Goal: Task Accomplishment & Management: Manage account settings

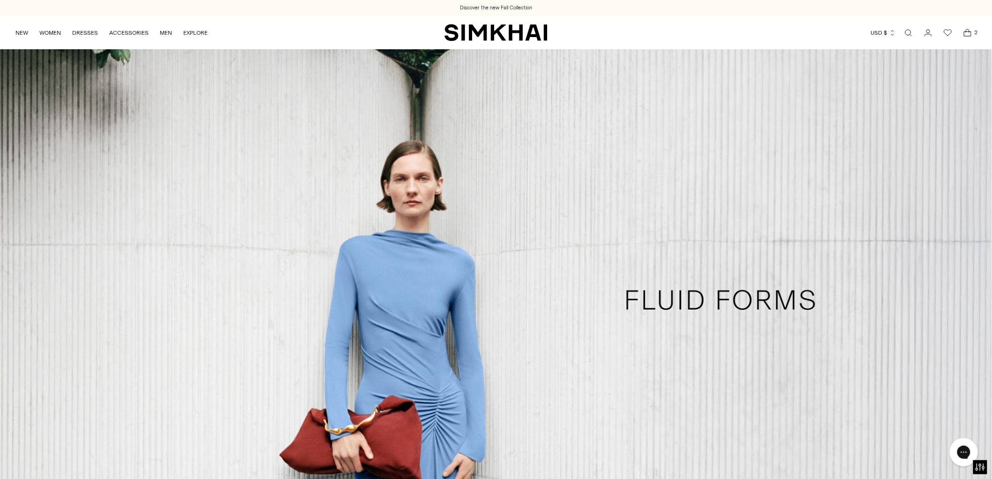
click at [968, 35] on icon "Open cart modal" at bounding box center [967, 32] width 13 height 9
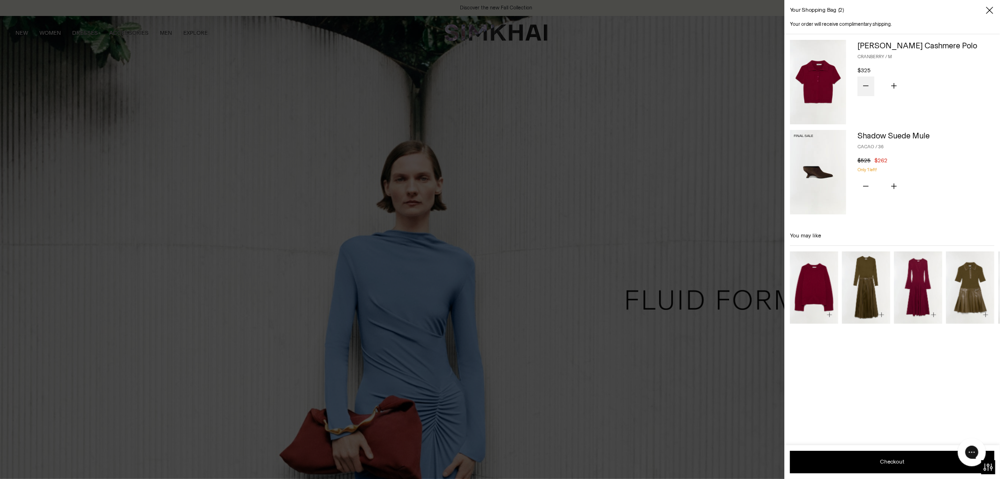
click at [864, 86] on icon "Subtract product quantity" at bounding box center [866, 86] width 6 height 6
click at [868, 183] on icon "Subtract product quantity" at bounding box center [866, 186] width 6 height 6
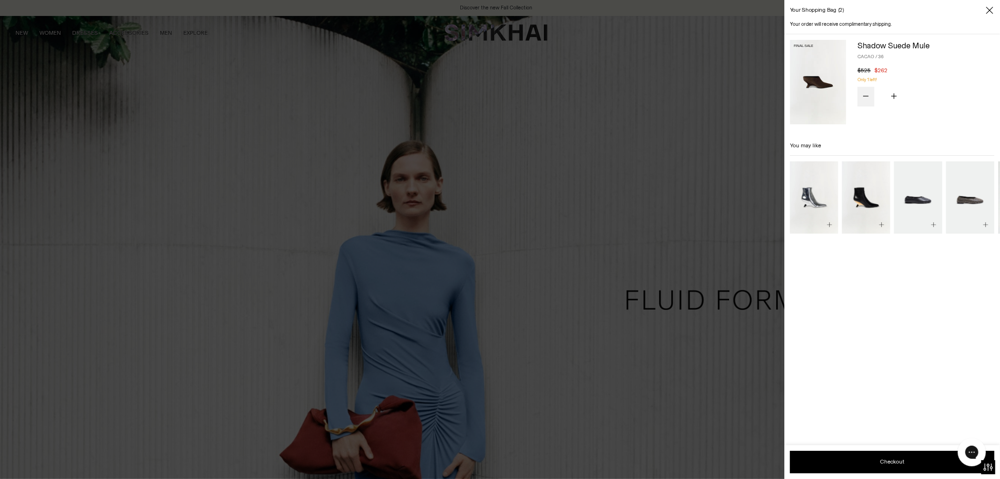
click at [866, 94] on icon "Subtract product quantity" at bounding box center [866, 96] width 6 height 6
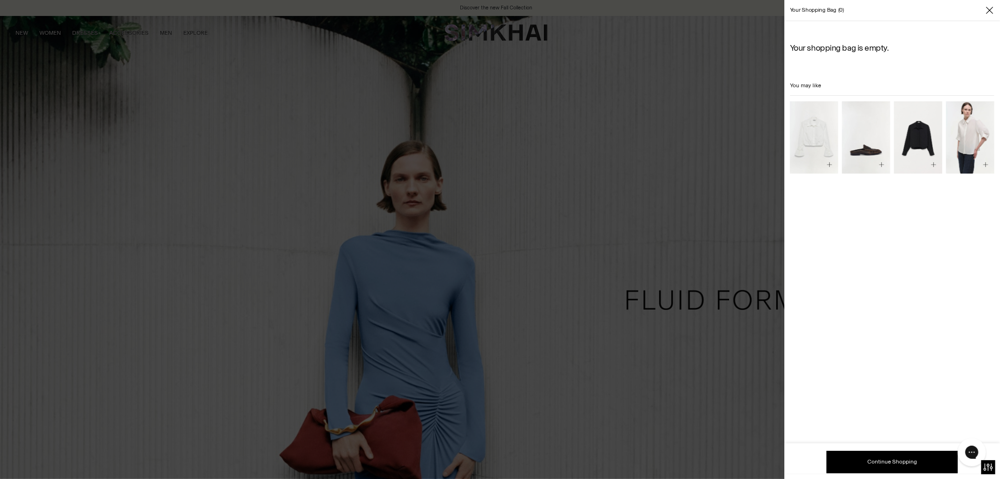
click at [987, 13] on icon "Close" at bounding box center [990, 10] width 8 height 9
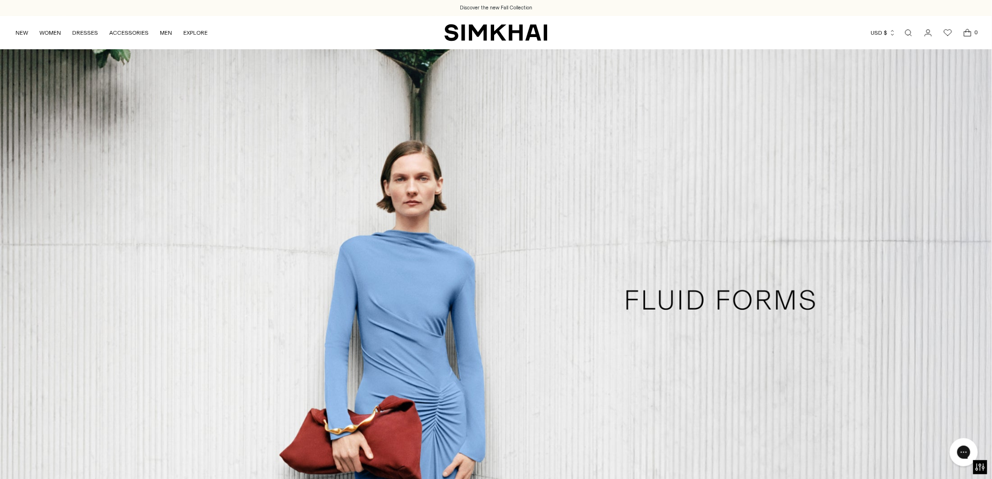
click at [928, 31] on icon "Go to the account page" at bounding box center [928, 32] width 13 height 9
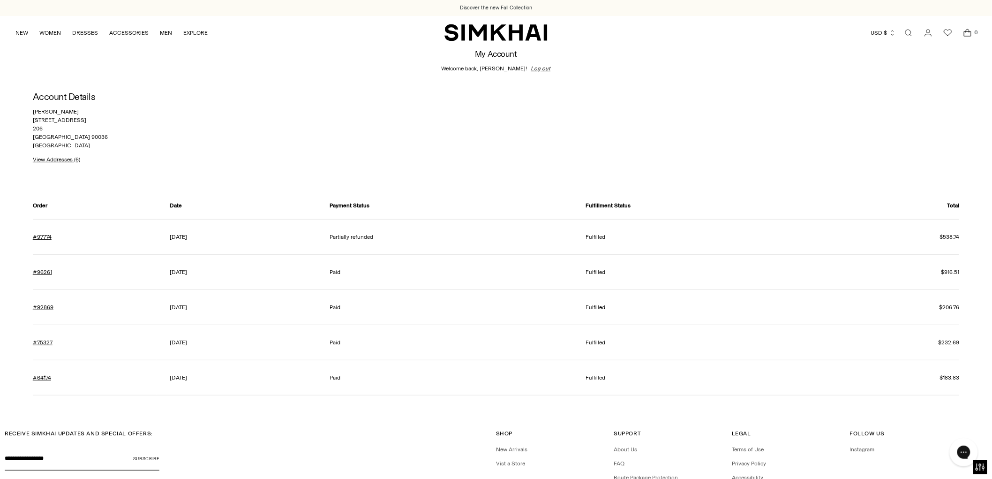
click at [933, 25] on span "Go to the account page" at bounding box center [928, 32] width 19 height 19
click at [60, 158] on link "View Addresses (6)" at bounding box center [56, 159] width 47 height 8
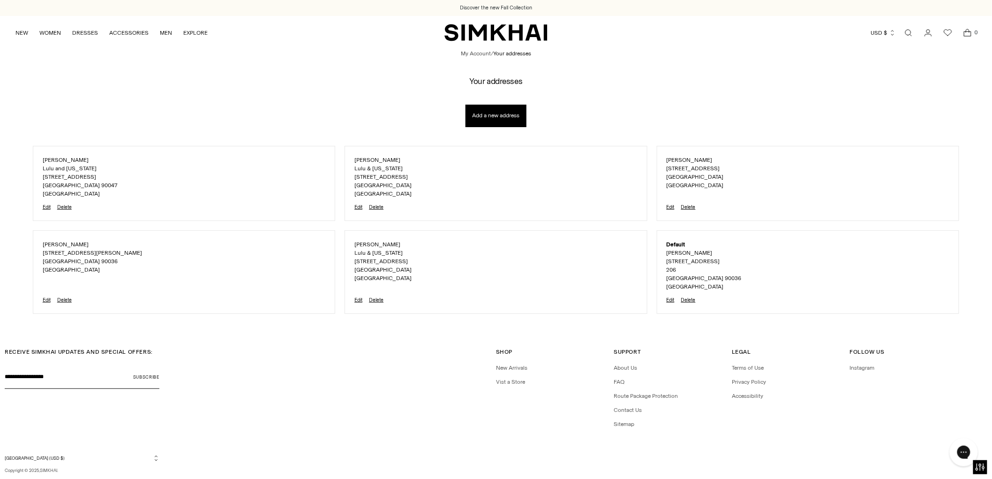
drag, startPoint x: 45, startPoint y: 175, endPoint x: 97, endPoint y: 175, distance: 51.1
click at [97, 175] on div "Kristine Mittendorf Lulu and Georgia 11716 Ruthelen Street Los Angeles CA 90047…" at bounding box center [184, 183] width 302 height 75
copy p "11716 Ruthelen Street"
click at [62, 205] on button "Delete" at bounding box center [64, 207] width 15 height 6
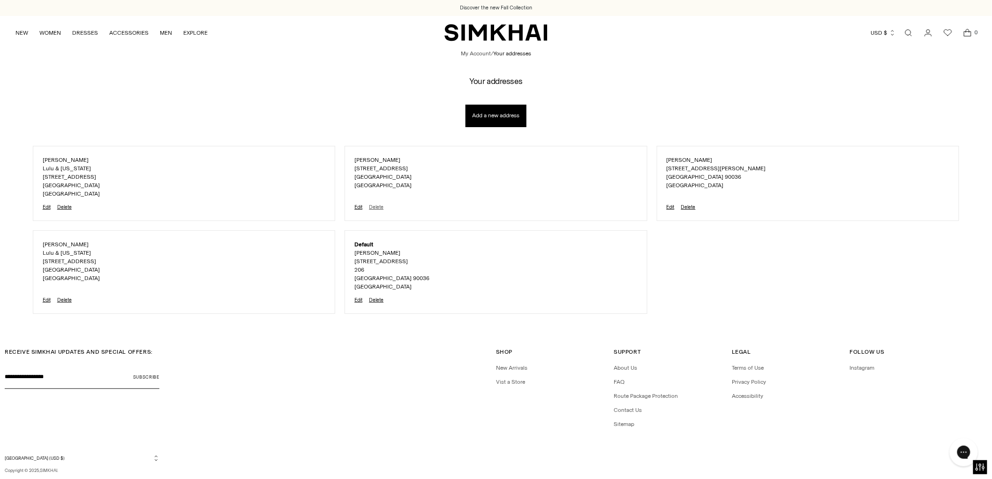
click at [376, 205] on button "Delete" at bounding box center [376, 207] width 15 height 6
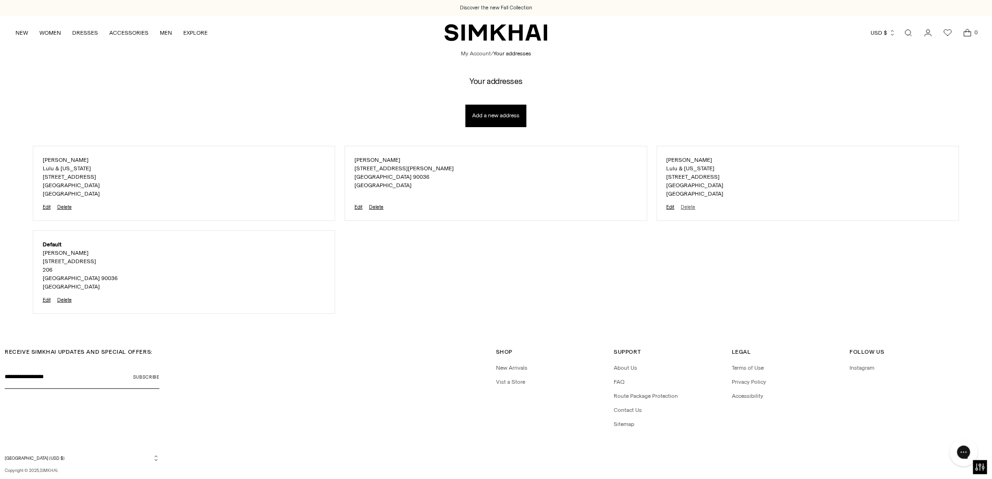
click at [687, 205] on button "Delete" at bounding box center [688, 207] width 15 height 6
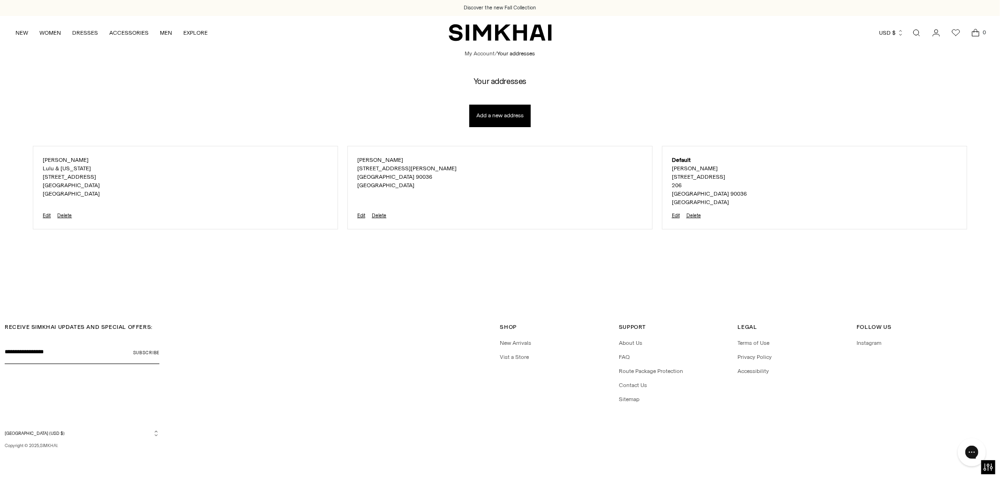
click at [477, 55] on link "My Account" at bounding box center [480, 53] width 30 height 8
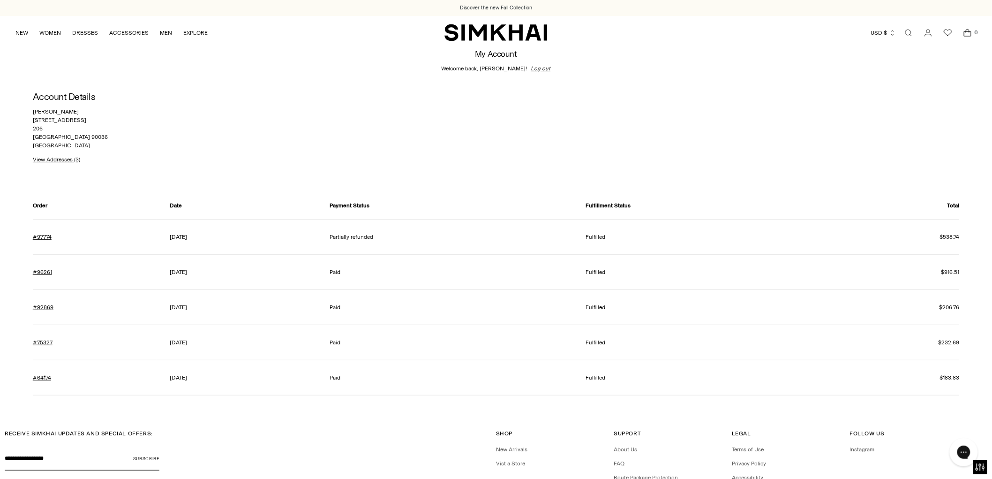
click at [31, 98] on div "My Account Welcome back, [PERSON_NAME]! Log out Account Details [PERSON_NAME][G…" at bounding box center [496, 227] width 992 height 357
click at [45, 163] on link "View Addresses (3)" at bounding box center [56, 159] width 47 height 8
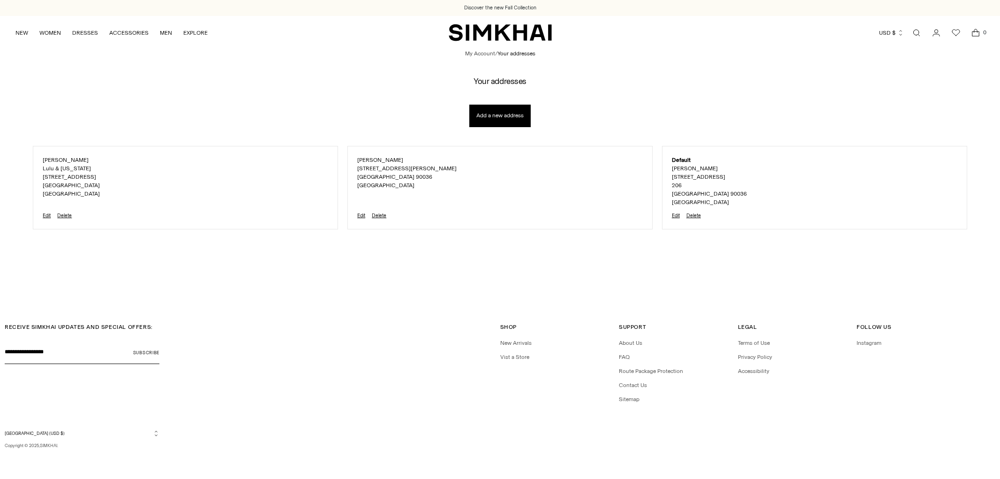
select select "**********"
click at [45, 216] on button "Edit" at bounding box center [47, 215] width 8 height 6
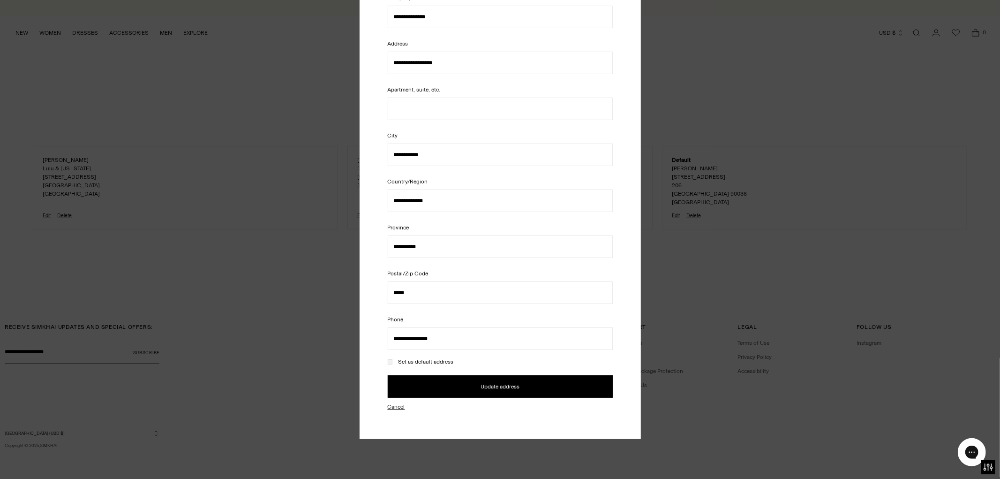
scroll to position [201, 0]
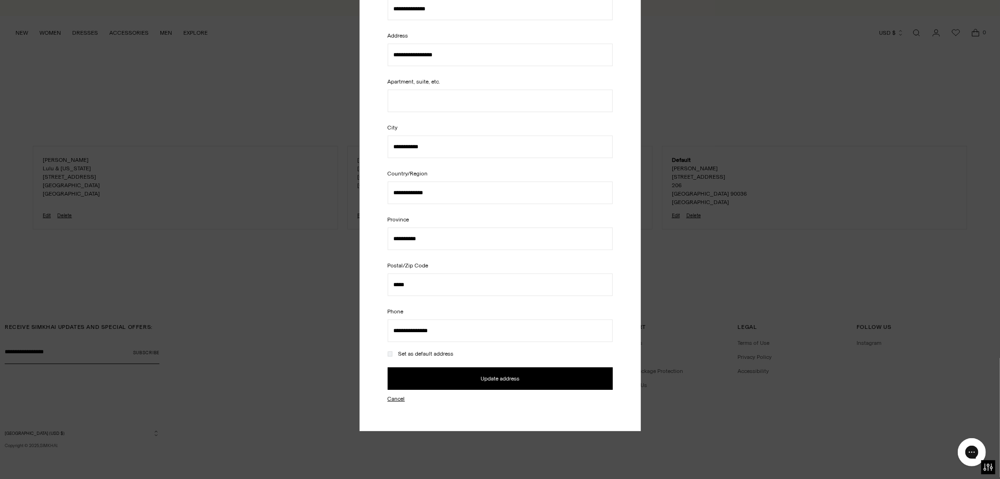
click at [699, 113] on div at bounding box center [500, 239] width 1000 height 479
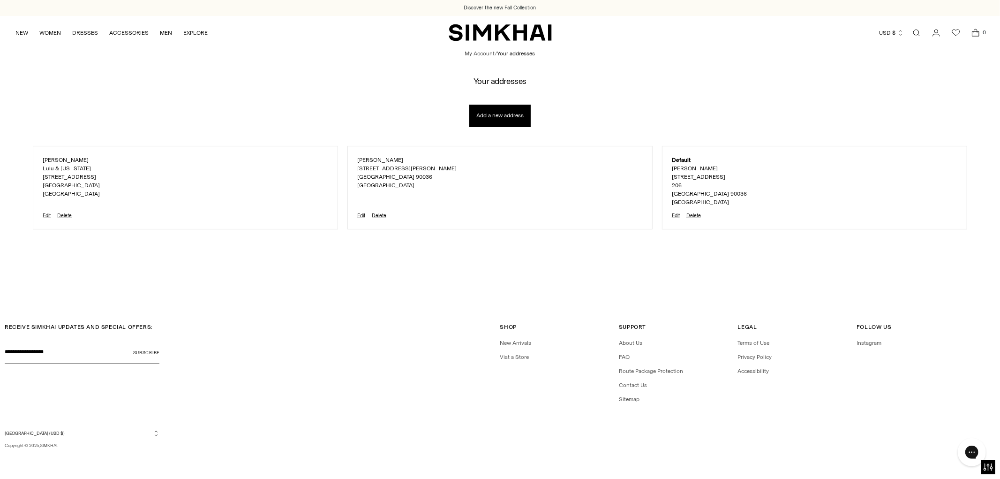
scroll to position [0, 0]
click at [483, 54] on link "My Account" at bounding box center [480, 53] width 30 height 8
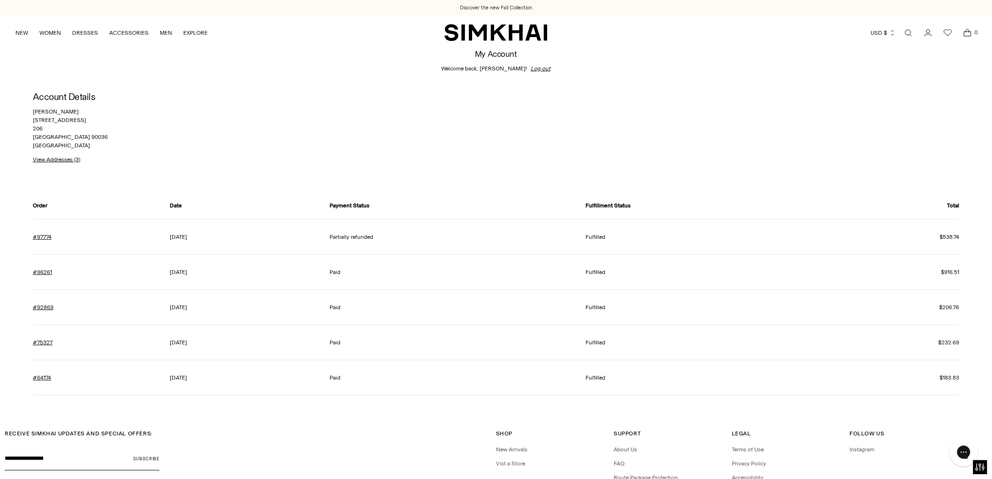
click at [932, 35] on icon "Go to the account page" at bounding box center [928, 32] width 13 height 9
